Goal: Task Accomplishment & Management: Use online tool/utility

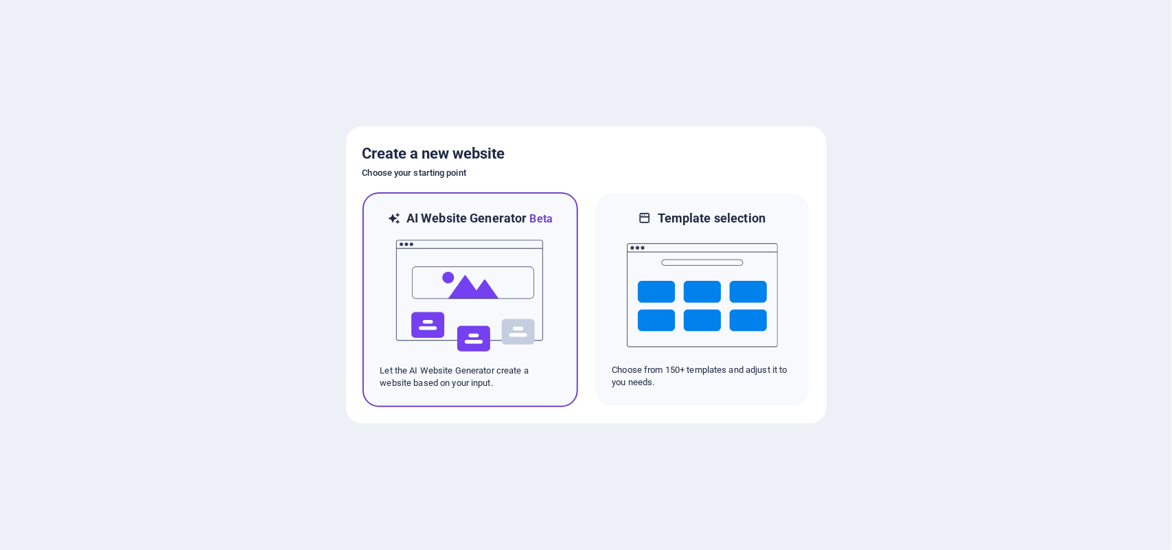
click at [462, 275] on img at bounding box center [470, 295] width 151 height 137
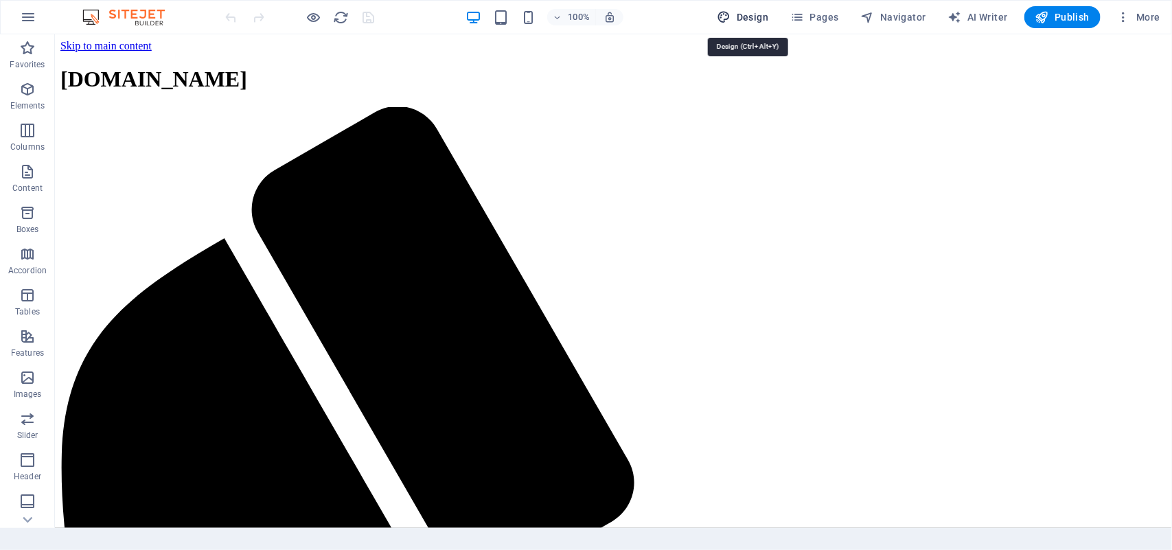
click at [750, 17] on span "Design" at bounding box center [743, 17] width 51 height 14
select select "px"
select select "200"
select select "px"
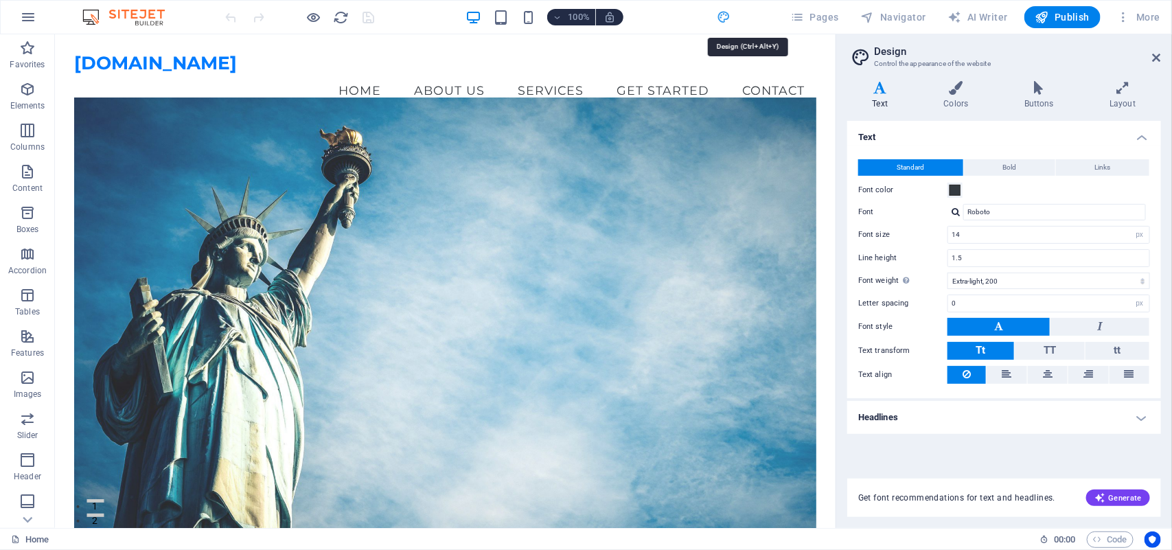
click at [750, 16] on span "Design" at bounding box center [743, 17] width 51 height 14
drag, startPoint x: 1158, startPoint y: 57, endPoint x: 1103, endPoint y: 23, distance: 64.8
click at [1158, 57] on icon at bounding box center [1157, 57] width 8 height 11
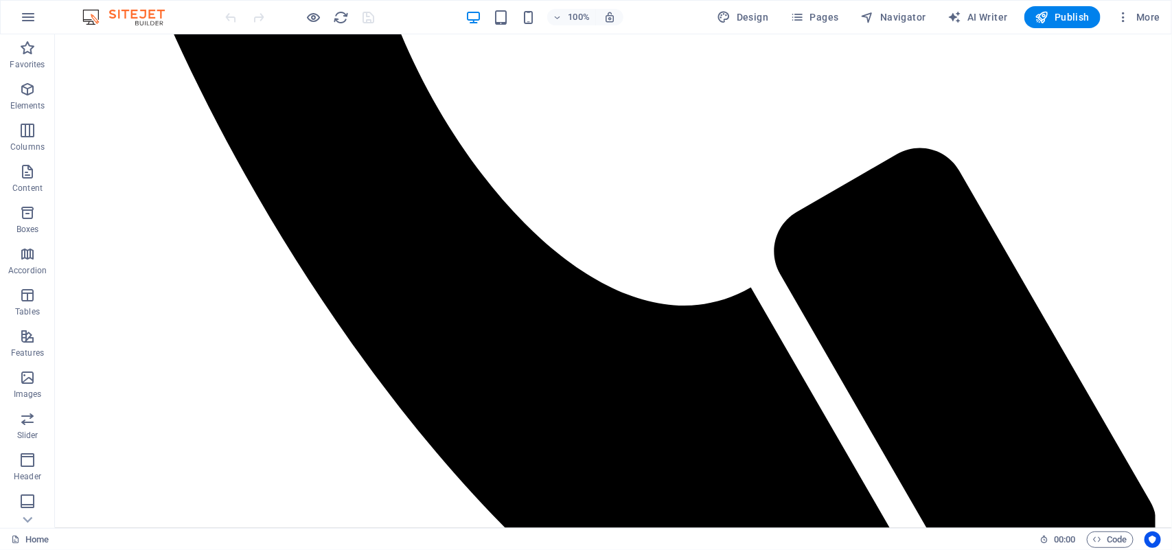
scroll to position [697, 0]
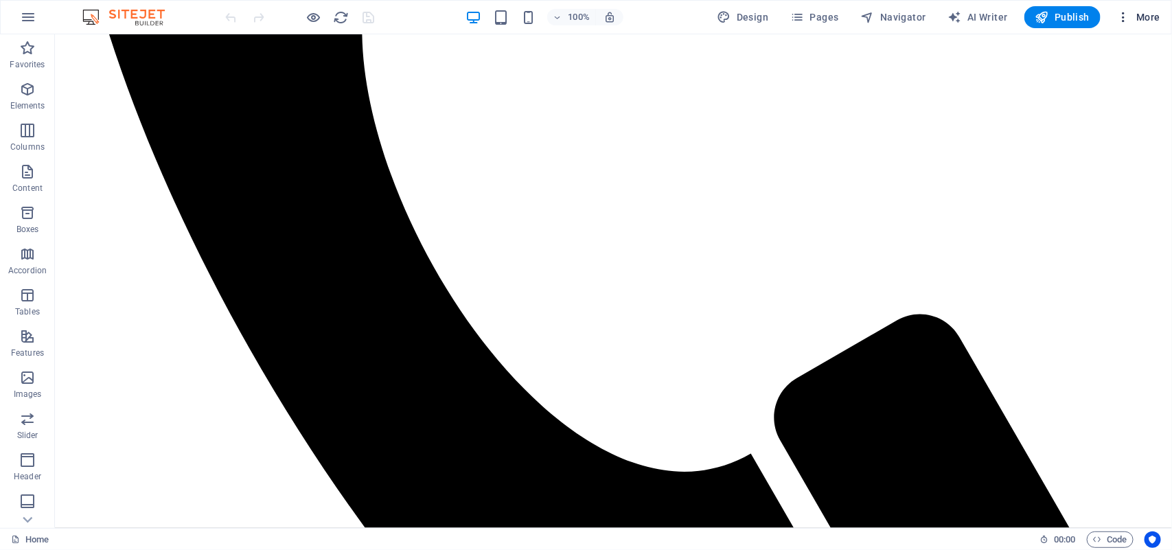
click at [1120, 21] on icon "button" at bounding box center [1124, 17] width 14 height 14
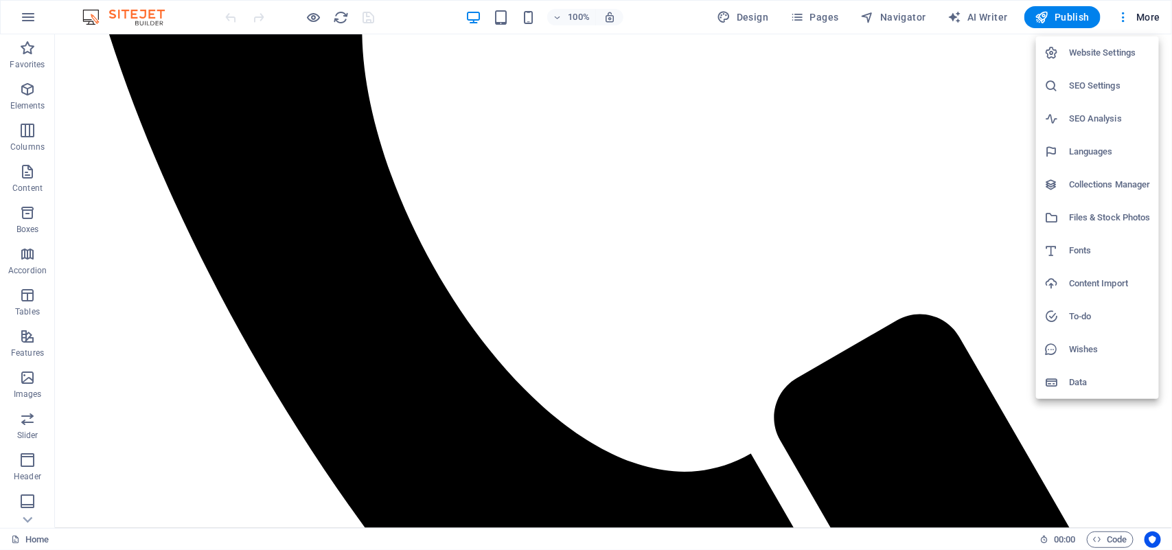
click at [1119, 22] on div at bounding box center [586, 275] width 1172 height 550
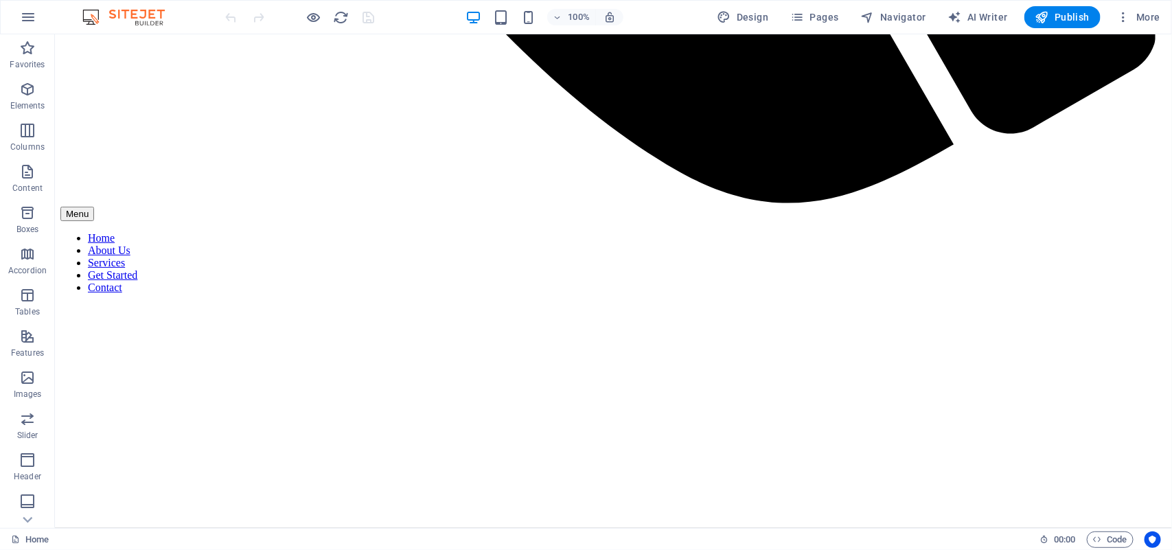
scroll to position [1168, 0]
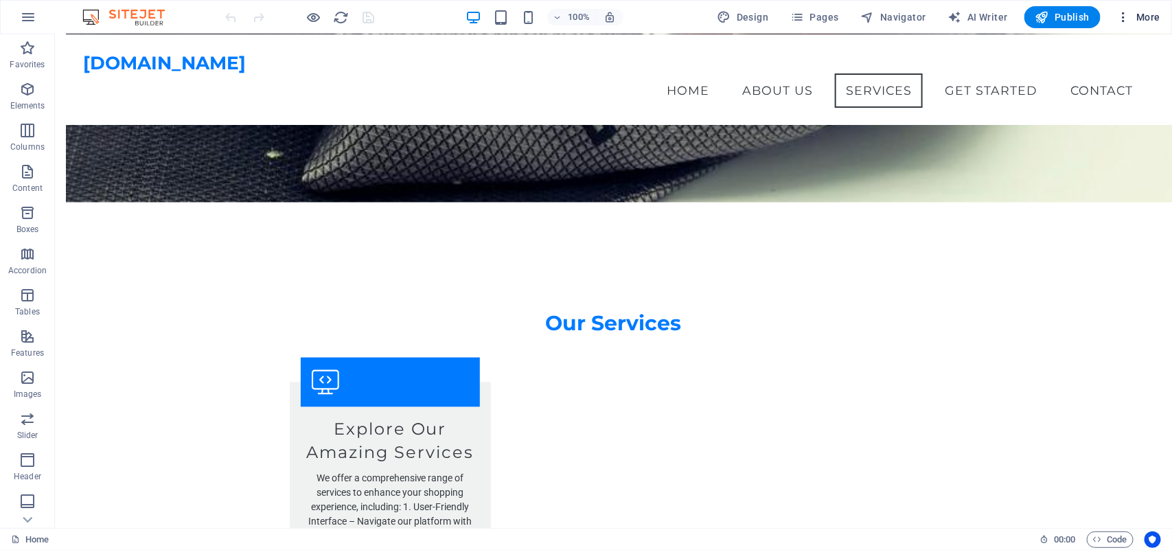
click at [1126, 17] on icon "button" at bounding box center [1124, 17] width 14 height 14
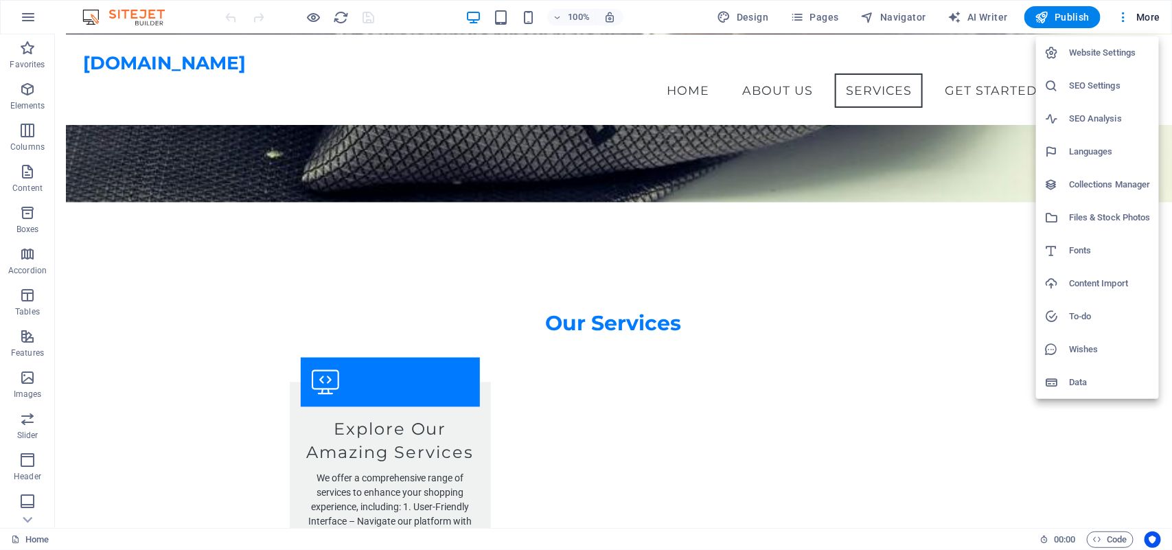
click at [808, 18] on div at bounding box center [586, 275] width 1172 height 550
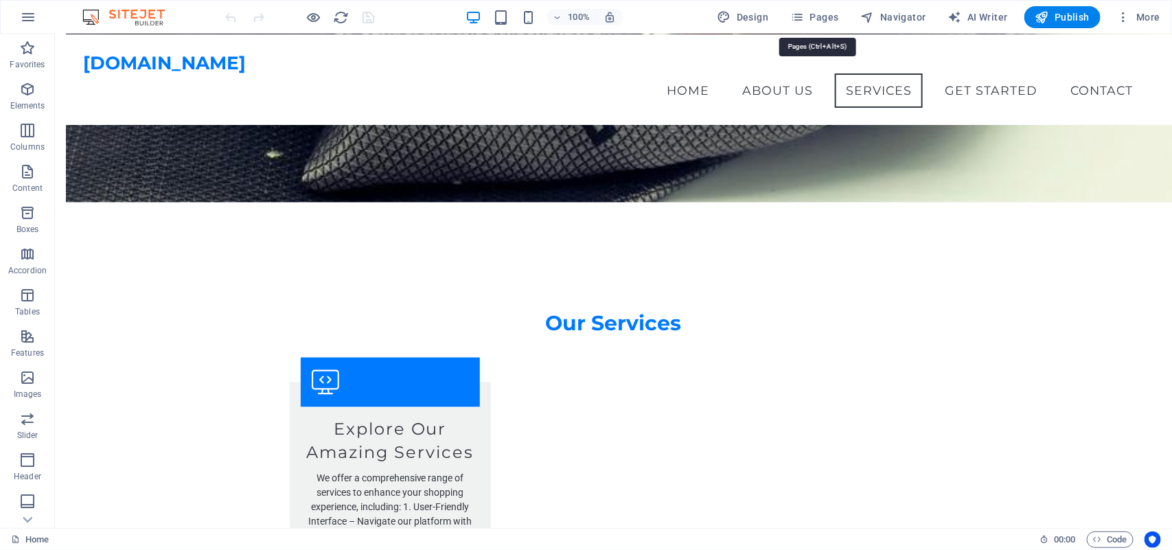
click at [804, 18] on icon "button" at bounding box center [797, 17] width 14 height 14
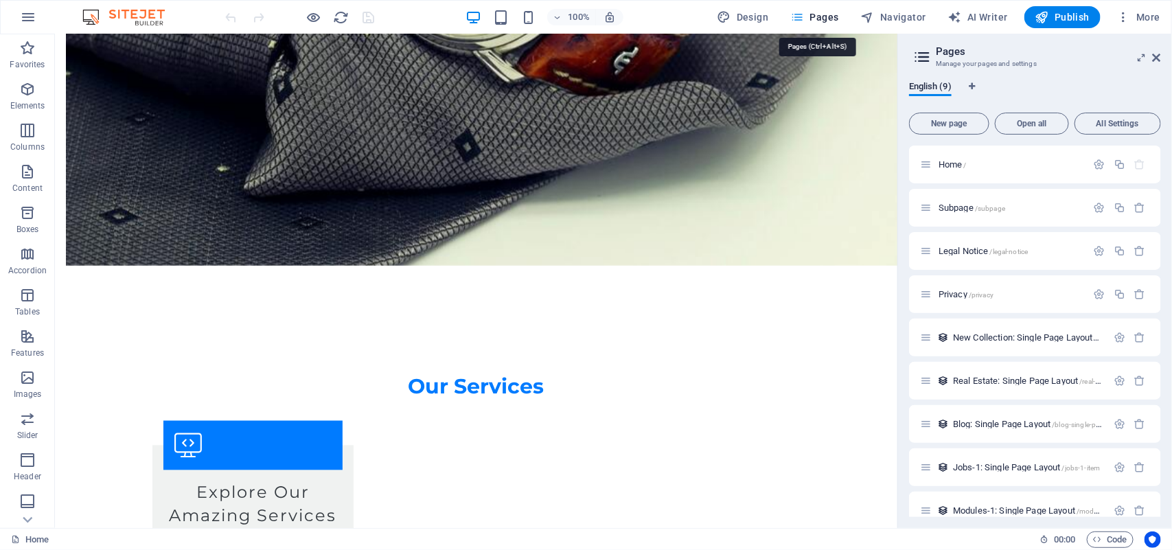
scroll to position [1237, 0]
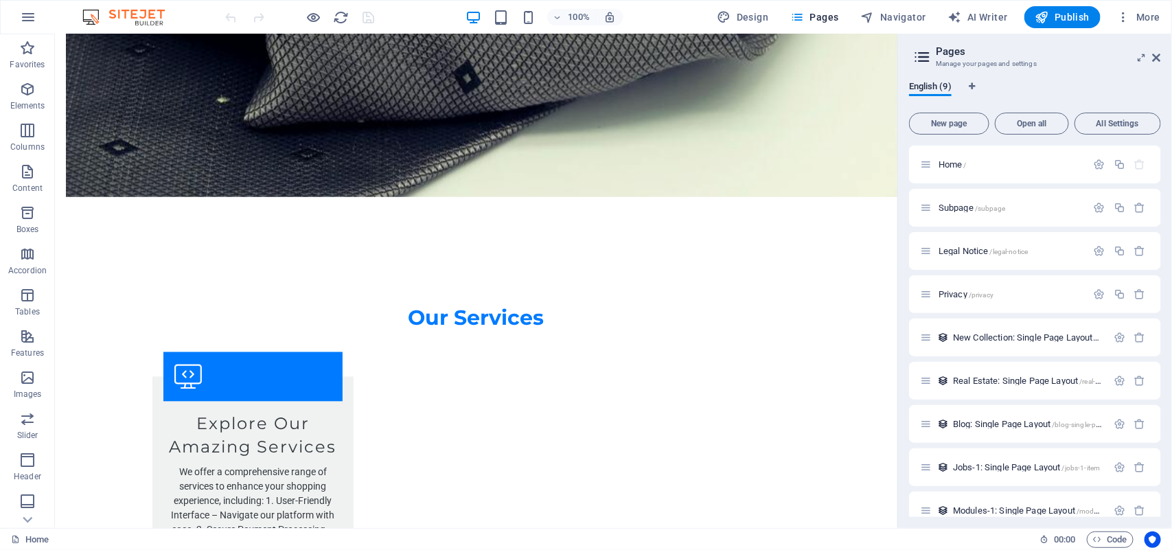
drag, startPoint x: 1158, startPoint y: 153, endPoint x: 1159, endPoint y: 213, distance: 59.7
click at [1159, 213] on div "Home / Subpage /subpage Legal Notice /legal-notice Privacy /privacy New Collect…" at bounding box center [1035, 331] width 252 height 371
click at [1018, 334] on span "New Collection: Single Page Layout /new-collection-single-page-layout" at bounding box center [1077, 337] width 249 height 10
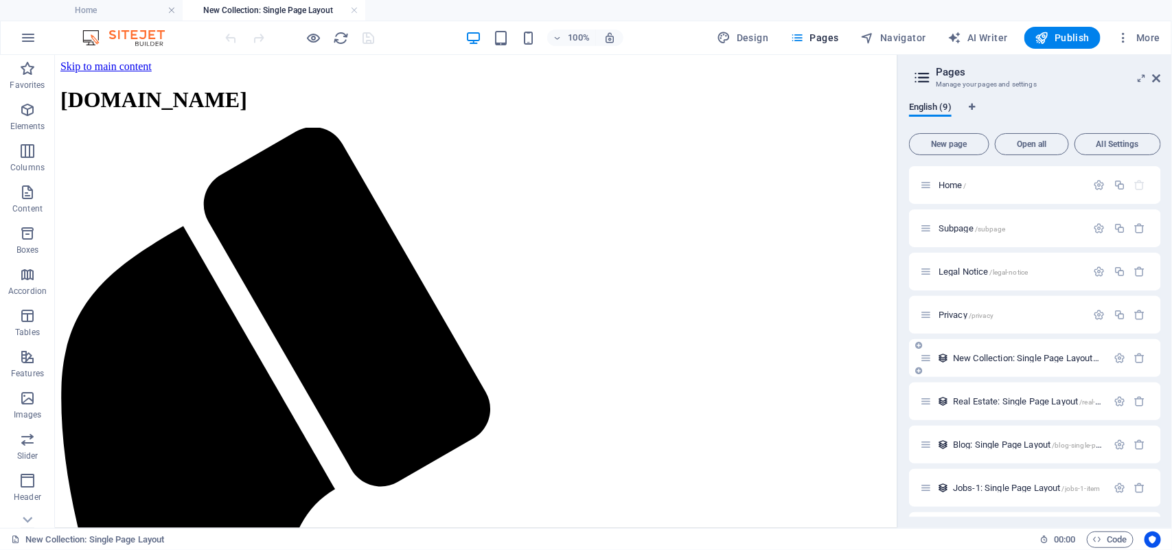
scroll to position [0, 0]
drag, startPoint x: 889, startPoint y: 252, endPoint x: 958, endPoint y: 147, distance: 125.9
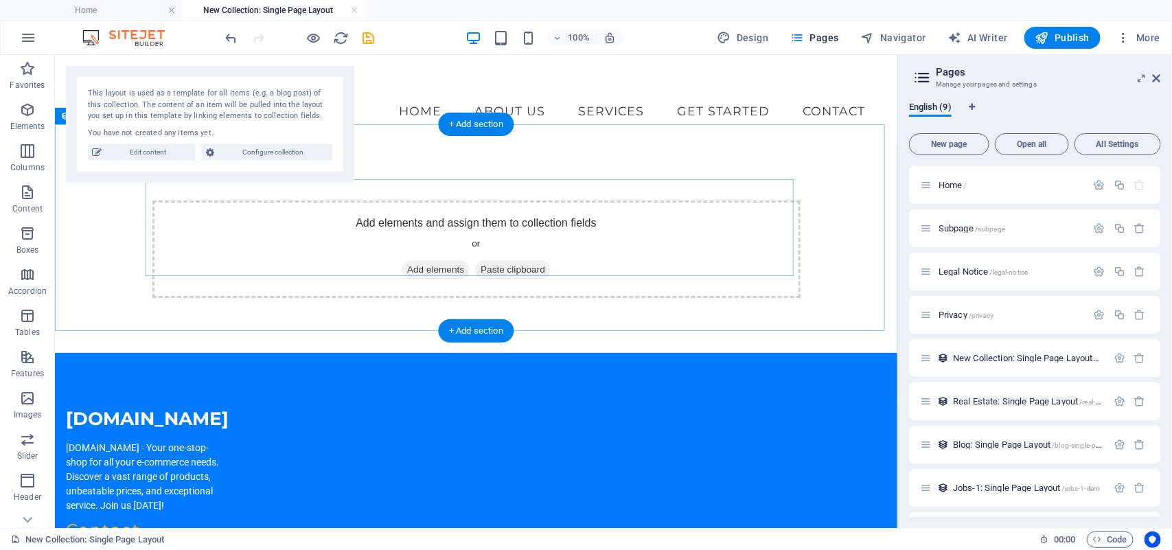
click at [422, 260] on span "Add elements" at bounding box center [435, 269] width 68 height 19
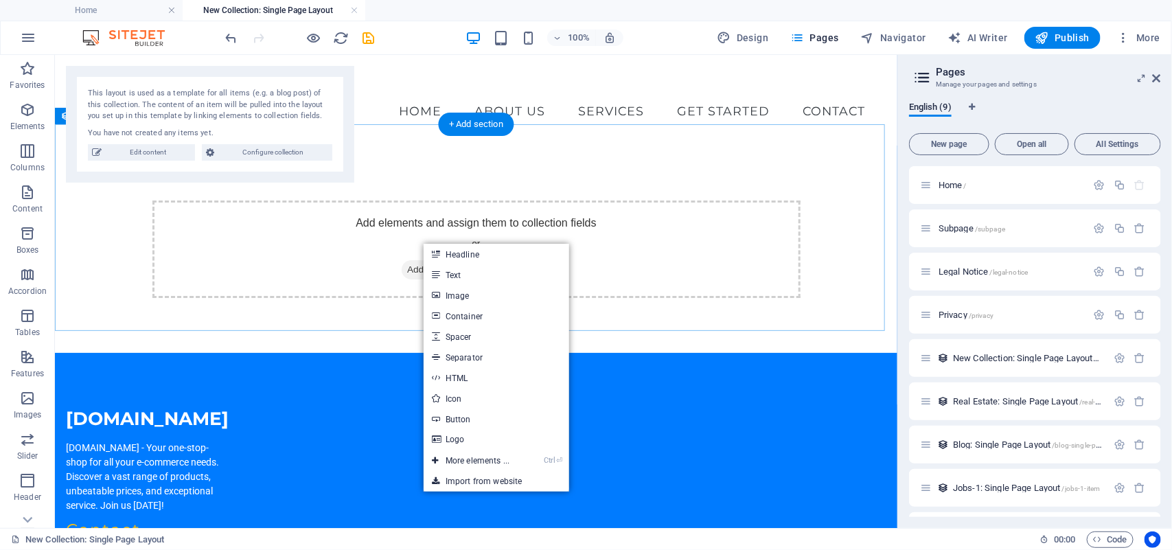
click at [82, 204] on div "Add elements and assign them to collection fields or Add elements Paste clipboa…" at bounding box center [475, 248] width 843 height 207
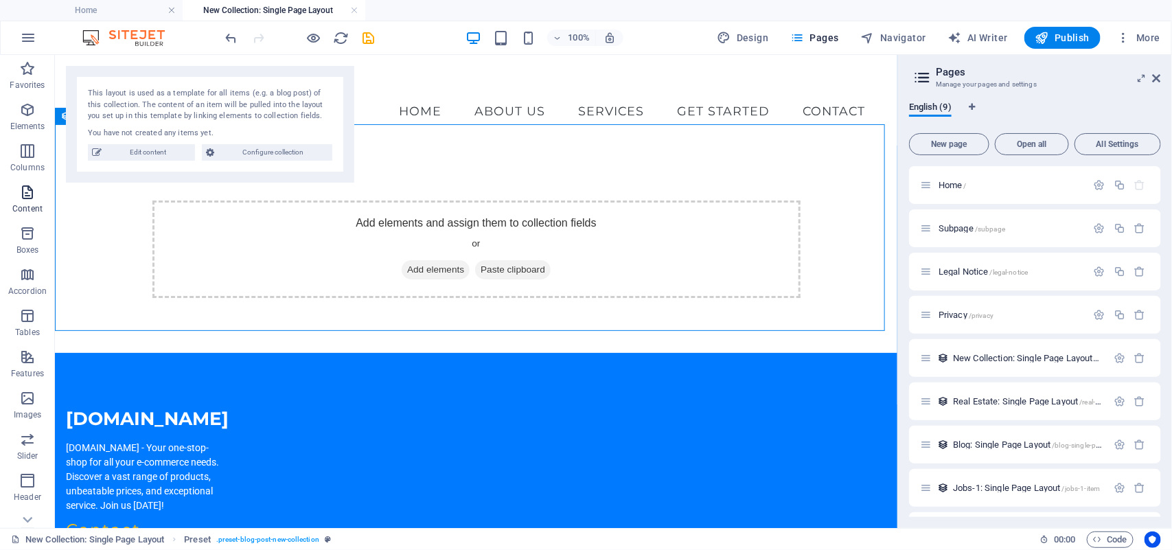
click at [26, 187] on icon "button" at bounding box center [27, 192] width 16 height 16
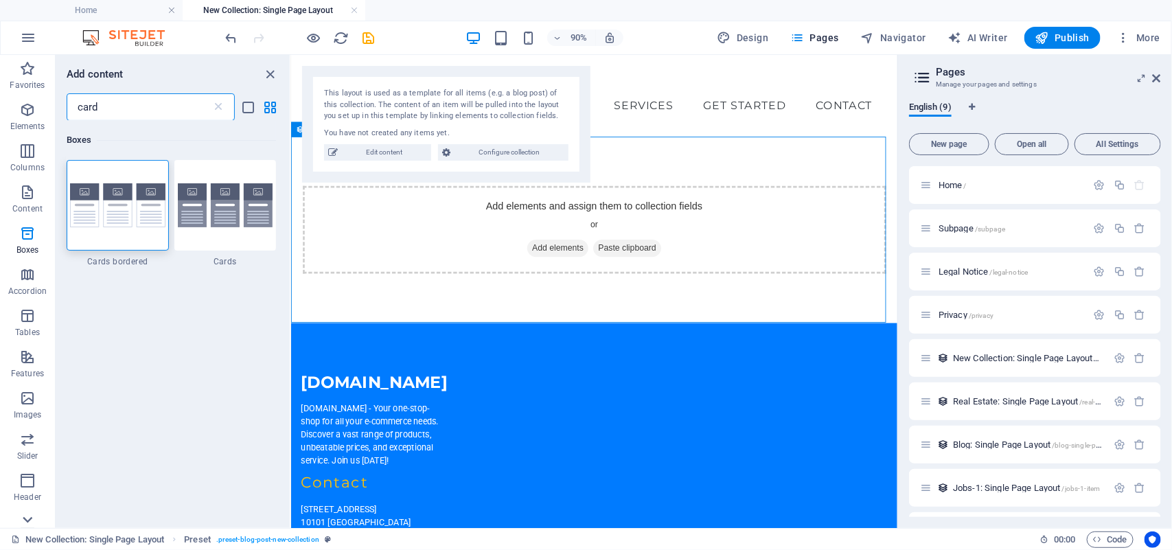
type input "card"
click at [26, 517] on icon at bounding box center [27, 519] width 19 height 19
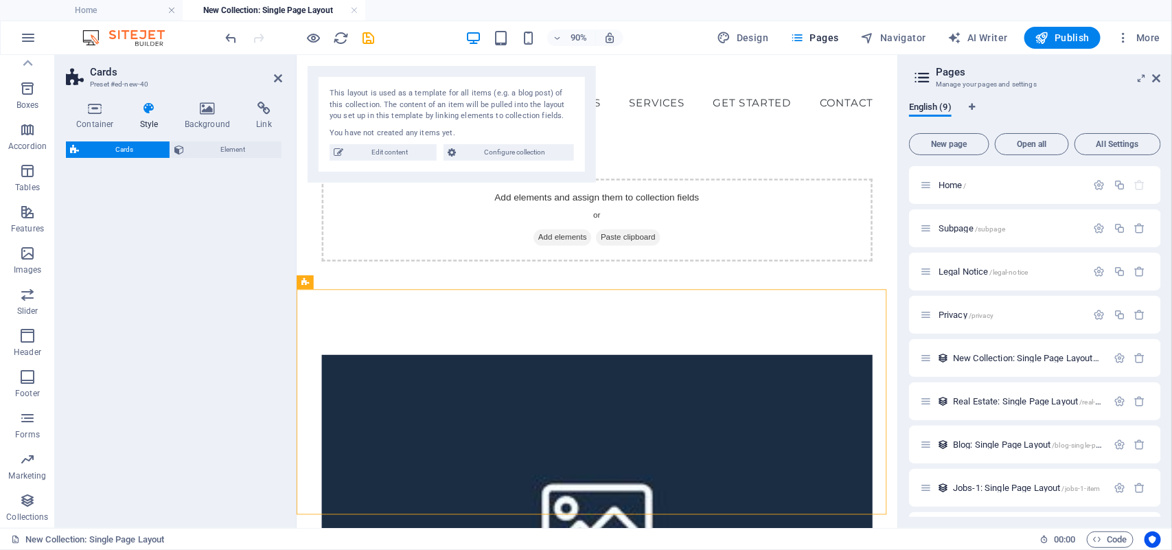
select select "rem"
select select "preset-image-boxes-v3-border"
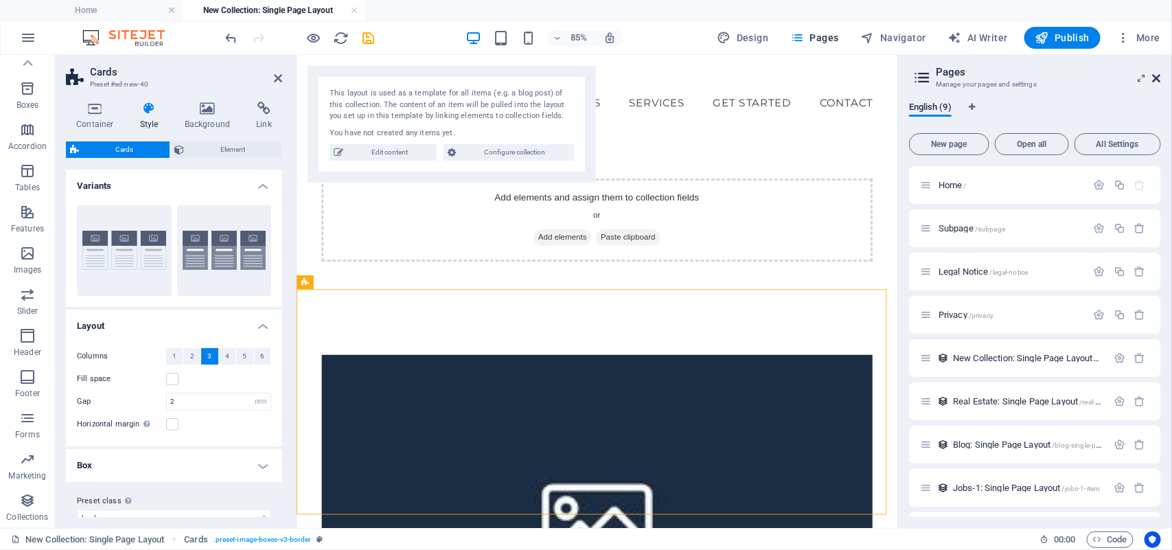
click at [1160, 76] on icon at bounding box center [1157, 78] width 8 height 11
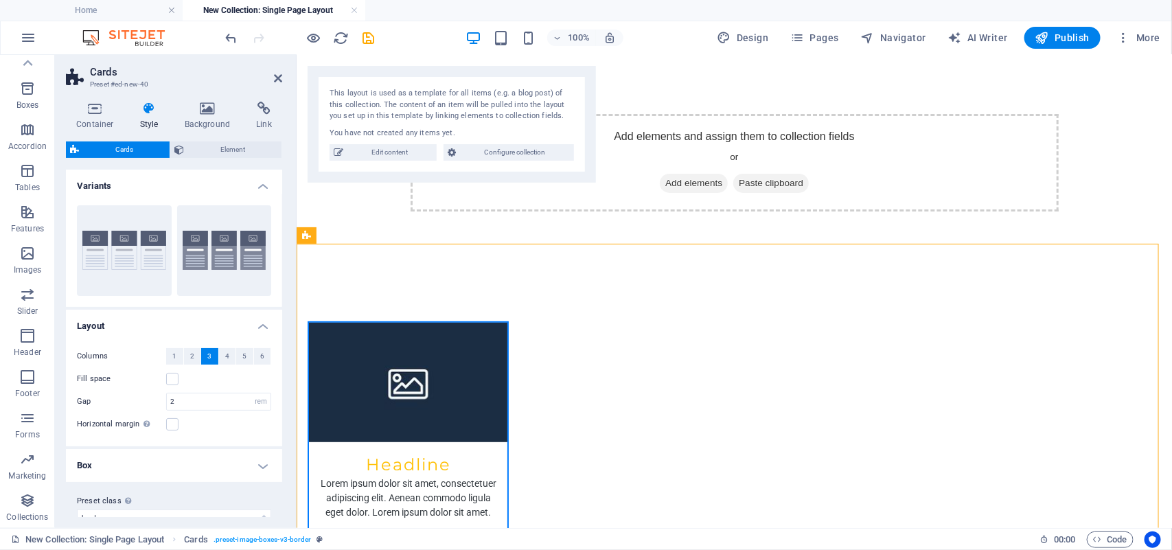
scroll to position [90, 0]
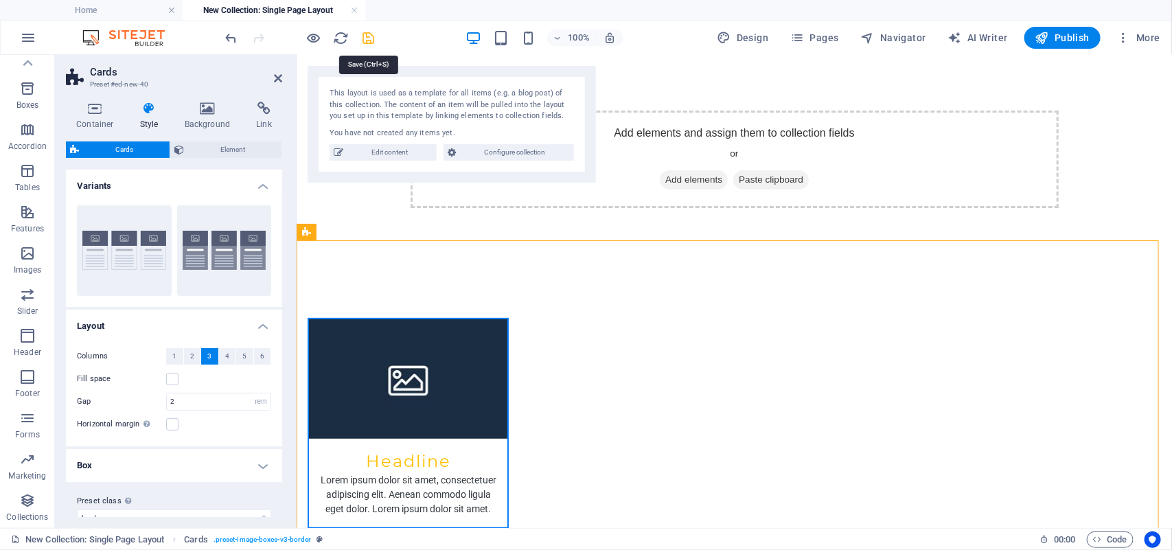
click at [368, 35] on icon "save" at bounding box center [369, 38] width 16 height 16
